Goal: Task Accomplishment & Management: Manage account settings

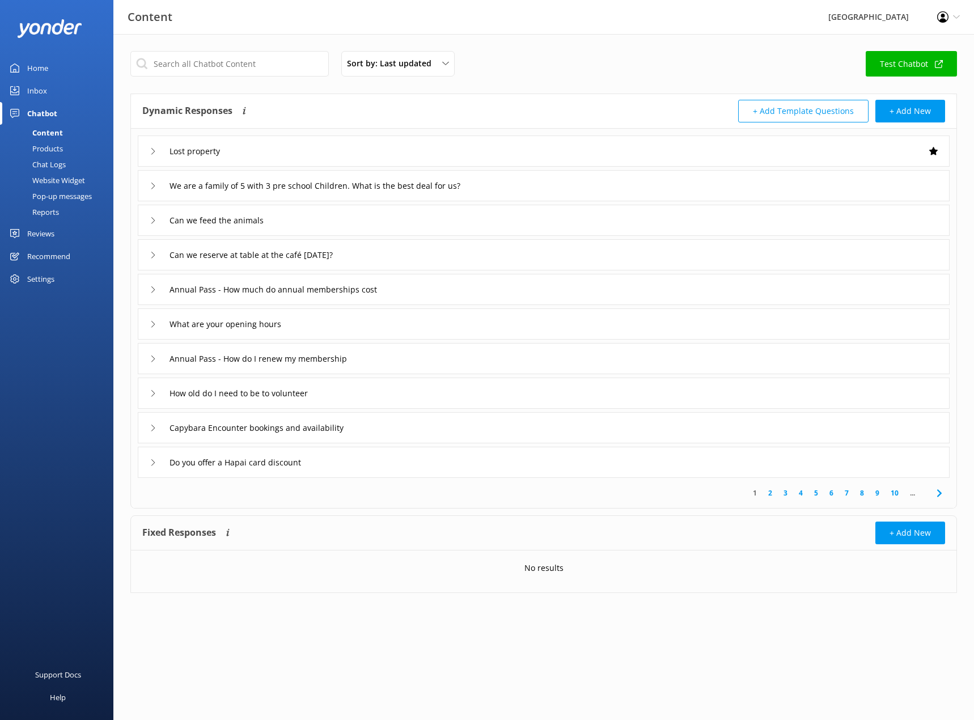
click at [958, 19] on icon at bounding box center [956, 17] width 7 height 7
click at [903, 73] on link "Logout" at bounding box center [917, 77] width 113 height 28
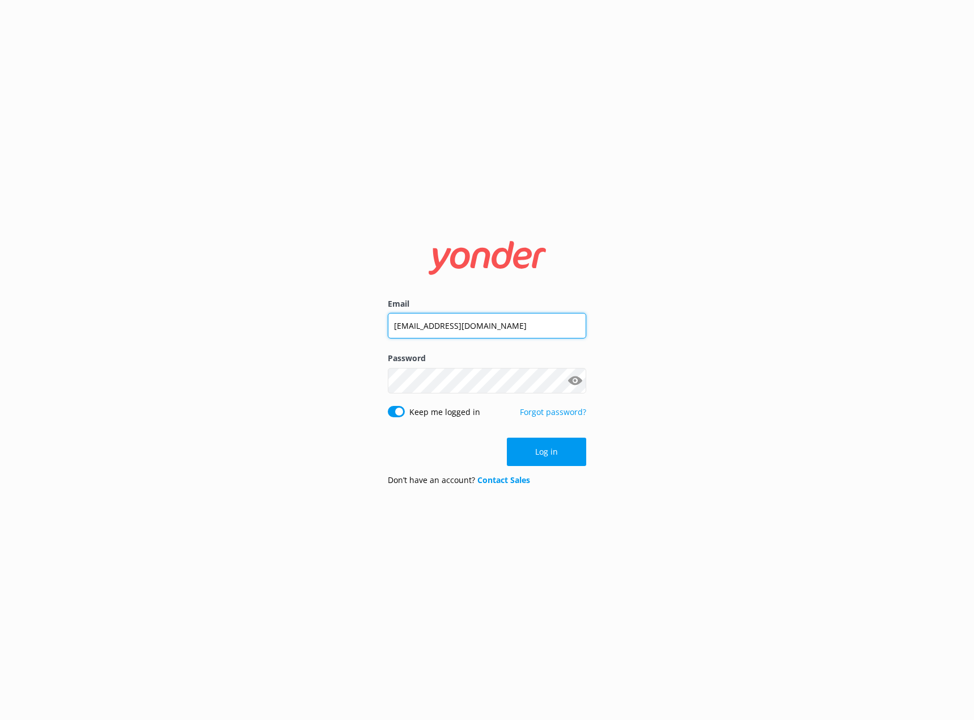
click at [514, 324] on input "[EMAIL_ADDRESS][DOMAIN_NAME]" at bounding box center [487, 326] width 198 height 26
type input "[PERSON_NAME][EMAIL_ADDRESS][DOMAIN_NAME]"
click at [550, 449] on button "Log in" at bounding box center [546, 452] width 79 height 28
